Goal: Navigation & Orientation: Find specific page/section

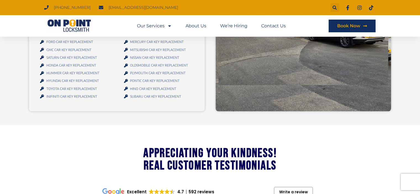
scroll to position [718, 0]
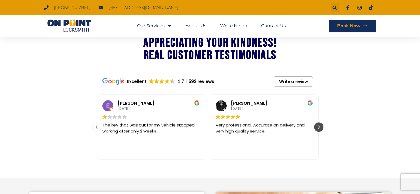
click at [320, 123] on div "Next review" at bounding box center [318, 127] width 8 height 8
click at [93, 123] on div "Previous review" at bounding box center [96, 127] width 8 height 8
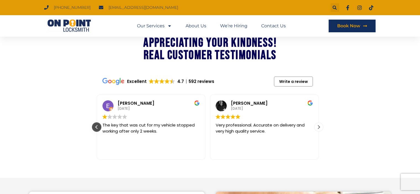
click at [93, 123] on div "Previous review" at bounding box center [96, 127] width 8 height 8
click at [95, 123] on div "Previous review" at bounding box center [96, 127] width 8 height 8
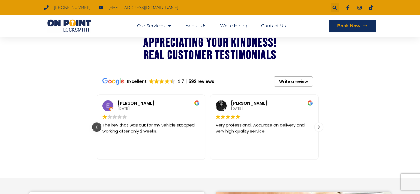
click at [95, 123] on div "Previous review" at bounding box center [96, 127] width 8 height 8
click at [95, 119] on div "Emily Bickel 23 August 2025 The key that was cut for my vehicle stopped working…" at bounding box center [150, 126] width 113 height 65
click at [269, 25] on link "Contact Us" at bounding box center [273, 26] width 25 height 13
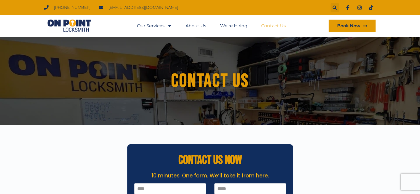
click at [341, 24] on span "Book Now" at bounding box center [348, 26] width 23 height 4
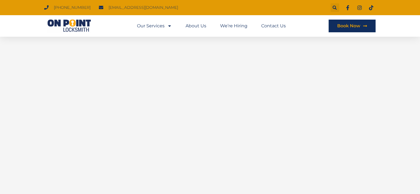
scroll to position [110, 0]
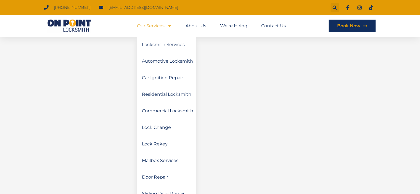
click at [148, 26] on link "Our Services" at bounding box center [154, 26] width 35 height 13
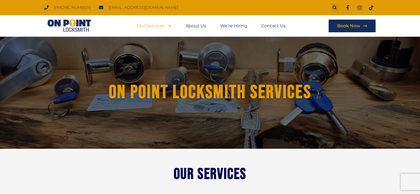
click at [148, 26] on link "Our Services" at bounding box center [154, 26] width 35 height 13
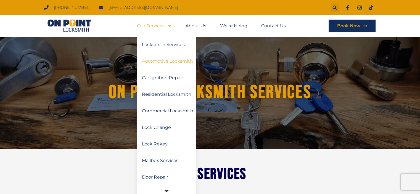
click at [147, 61] on link "Automotive Locksmith" at bounding box center [166, 61] width 59 height 17
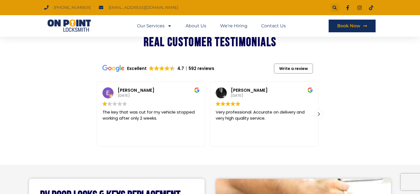
scroll to position [773, 0]
